Goal: Task Accomplishment & Management: Manage account settings

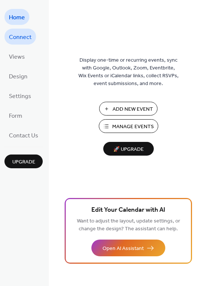
click at [26, 39] on span "Connect" at bounding box center [20, 38] width 23 height 12
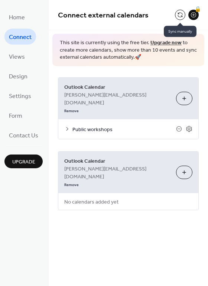
click at [180, 15] on button at bounding box center [180, 15] width 10 height 10
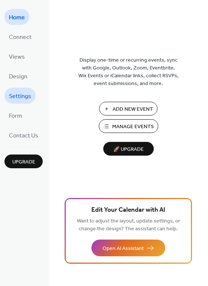
click at [23, 98] on span "Settings" at bounding box center [20, 97] width 22 height 12
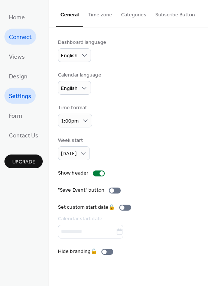
click at [23, 41] on span "Connect" at bounding box center [20, 38] width 23 height 12
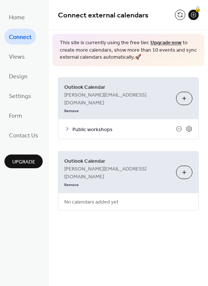
click at [67, 126] on icon at bounding box center [67, 129] width 6 height 6
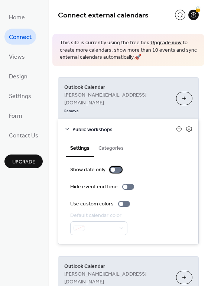
click at [111, 168] on div at bounding box center [113, 170] width 4 height 4
click at [112, 167] on div at bounding box center [116, 170] width 12 height 6
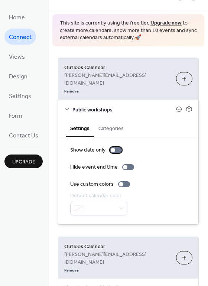
scroll to position [20, 0]
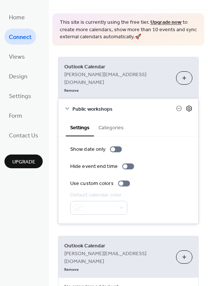
click at [189, 105] on icon at bounding box center [189, 108] width 7 height 7
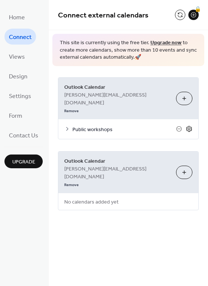
click at [188, 126] on icon at bounding box center [189, 129] width 7 height 7
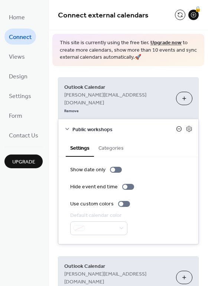
click at [177, 126] on icon at bounding box center [179, 129] width 6 height 6
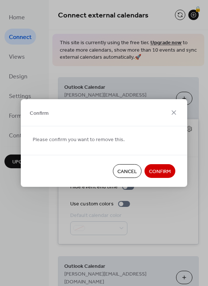
click at [132, 169] on span "Cancel" at bounding box center [128, 172] width 20 height 8
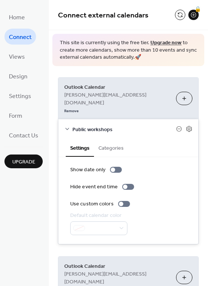
scroll to position [20, 0]
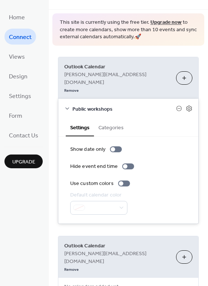
click at [184, 251] on button "Choose Calendars" at bounding box center [184, 257] width 16 height 13
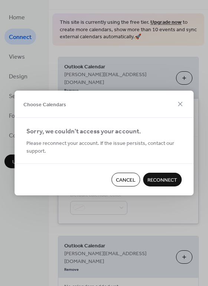
click at [162, 177] on span "Reconnect" at bounding box center [163, 181] width 30 height 8
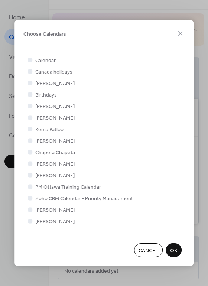
click at [148, 248] on span "Cancel" at bounding box center [149, 251] width 20 height 8
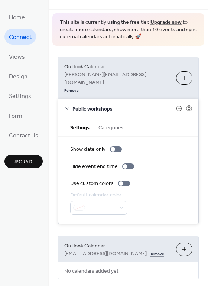
click at [150, 250] on link "Remove" at bounding box center [157, 254] width 15 height 8
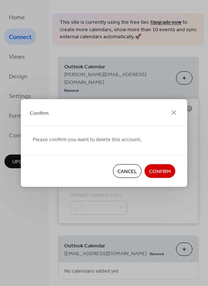
click at [160, 170] on span "Confirm" at bounding box center [160, 172] width 22 height 8
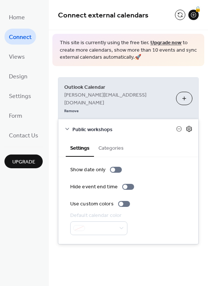
click at [189, 126] on icon at bounding box center [189, 129] width 7 height 7
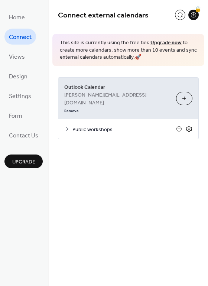
click at [190, 126] on icon at bounding box center [189, 129] width 7 height 7
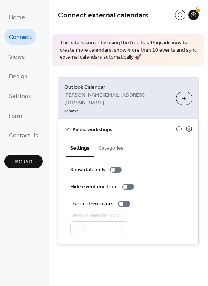
click at [185, 92] on button "Choose Calendars" at bounding box center [184, 98] width 16 height 13
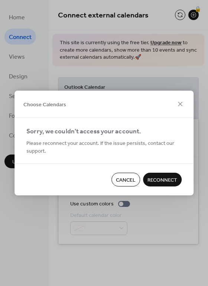
click at [129, 180] on span "Cancel" at bounding box center [126, 181] width 20 height 8
